Goal: Transaction & Acquisition: Purchase product/service

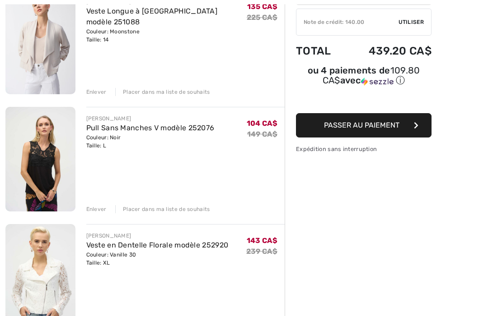
scroll to position [128, 0]
click at [95, 209] on div "Enlever" at bounding box center [96, 209] width 20 height 8
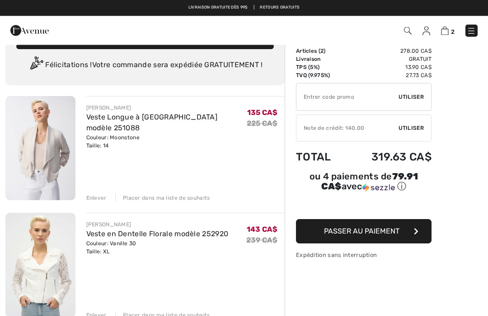
scroll to position [15, 0]
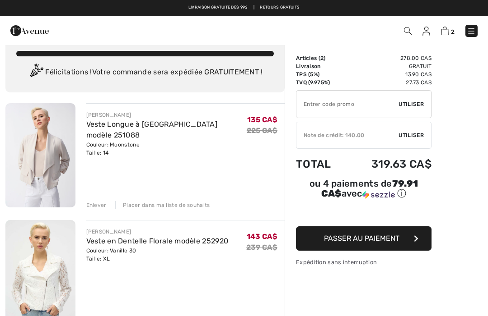
click at [342, 107] on input "TEXT" at bounding box center [347, 104] width 102 height 27
type input "EXTRA15"
click at [414, 107] on span "Utiliser" at bounding box center [410, 104] width 25 height 8
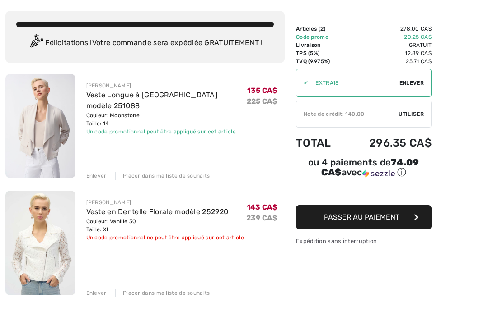
scroll to position [45, 0]
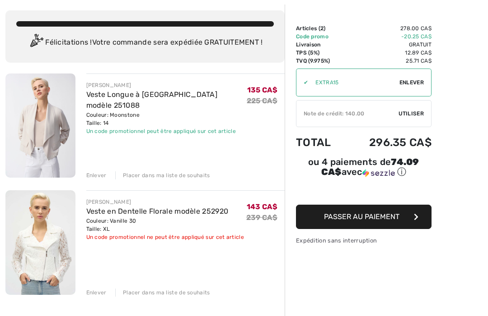
click at [95, 291] on div "Enlever" at bounding box center [96, 293] width 20 height 8
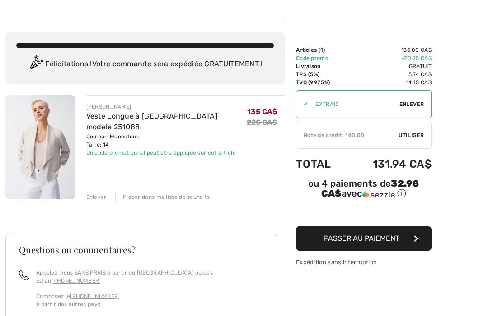
scroll to position [23, 0]
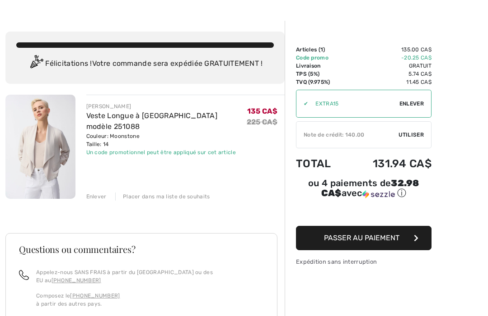
click at [96, 118] on link "Veste Longue à Col Châle modèle 251088" at bounding box center [151, 120] width 131 height 19
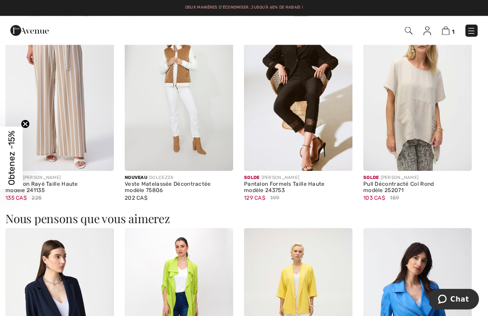
scroll to position [913, 0]
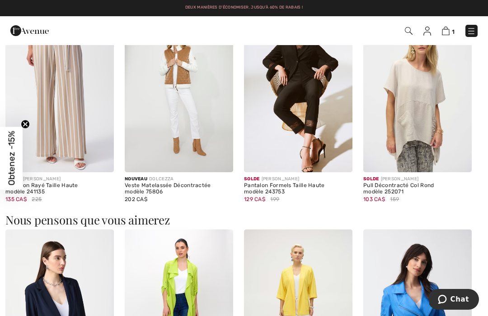
click at [471, 32] on img at bounding box center [470, 31] width 9 height 9
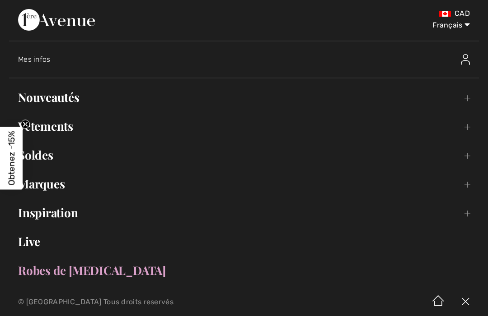
click at [36, 95] on link "Nouveautés Toggle submenu" at bounding box center [243, 98] width 469 height 20
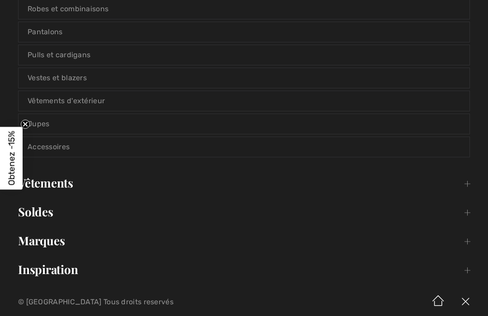
scroll to position [161, 0]
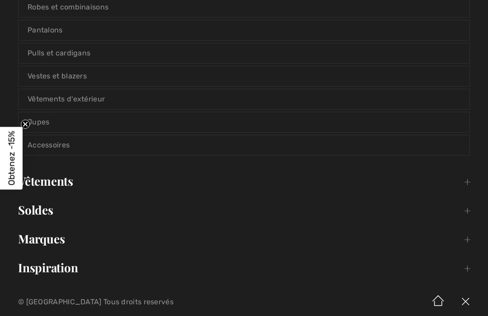
click at [30, 240] on link "Marques Open submenu" at bounding box center [243, 239] width 469 height 20
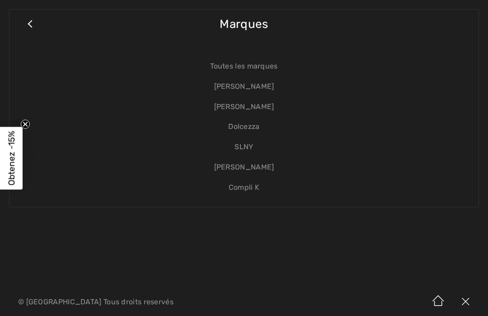
click at [264, 87] on link "[PERSON_NAME]" at bounding box center [244, 87] width 451 height 20
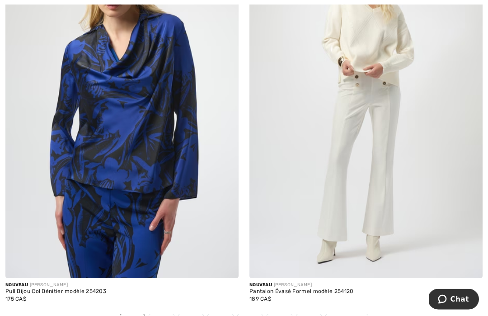
scroll to position [7264, 0]
click at [356, 316] on span "Suivant" at bounding box center [346, 320] width 20 height 8
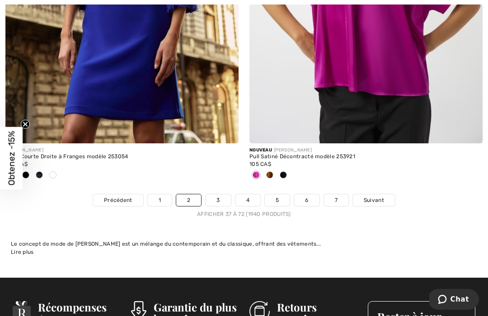
scroll to position [7420, 0]
